Goal: Transaction & Acquisition: Subscribe to service/newsletter

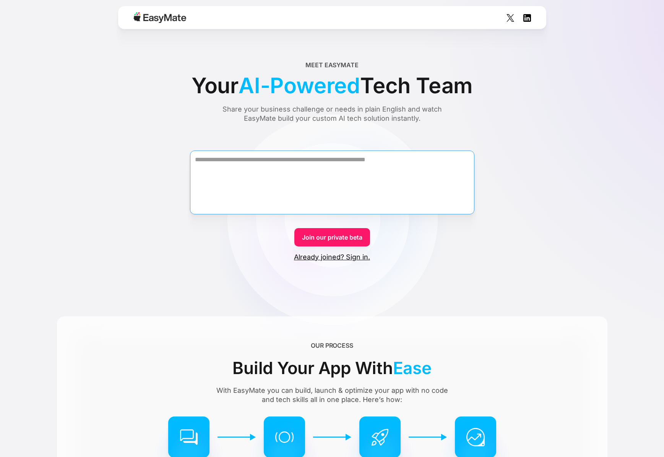
click at [406, 164] on textarea "Form" at bounding box center [332, 183] width 284 height 64
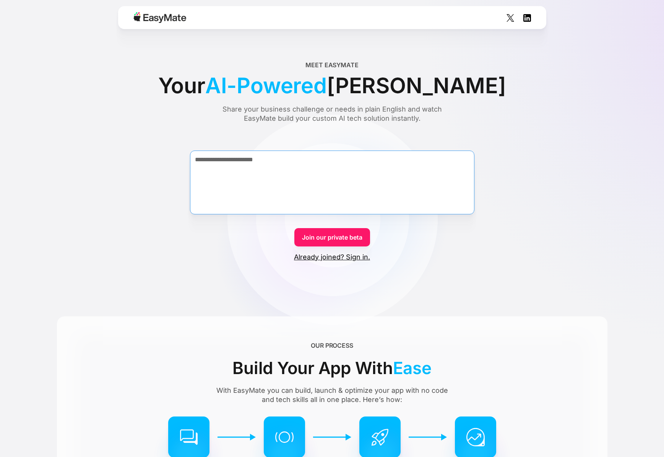
type textarea "**********"
click at [359, 242] on link "Join our private beta" at bounding box center [332, 237] width 76 height 18
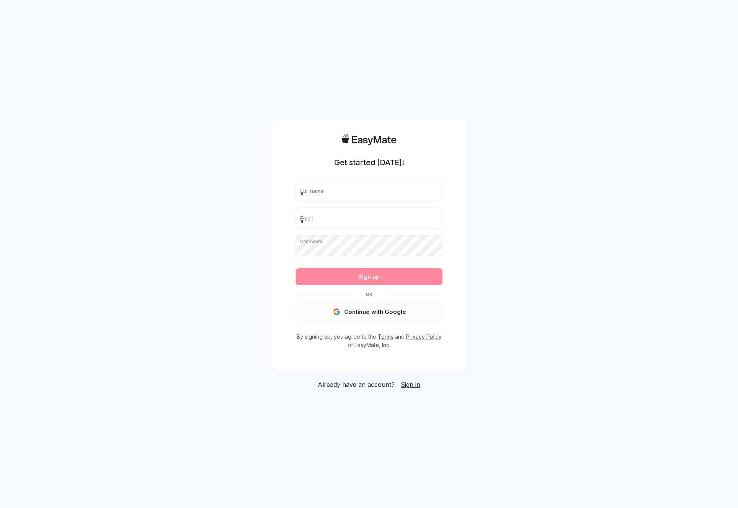
click at [374, 307] on button "Continue with Google" at bounding box center [368, 312] width 147 height 17
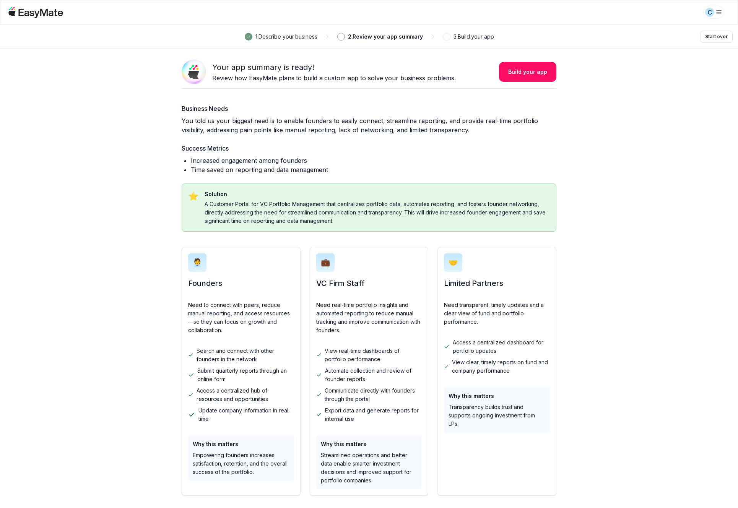
click at [314, 36] on p "1 . Describe your business" at bounding box center [286, 36] width 62 height 8
click at [356, 35] on p "2 . Review your app summary" at bounding box center [385, 36] width 75 height 8
click at [440, 37] on div at bounding box center [433, 37] width 20 height 8
click at [455, 37] on p "3 . Build your app" at bounding box center [473, 36] width 40 height 8
